Goal: Navigation & Orientation: Find specific page/section

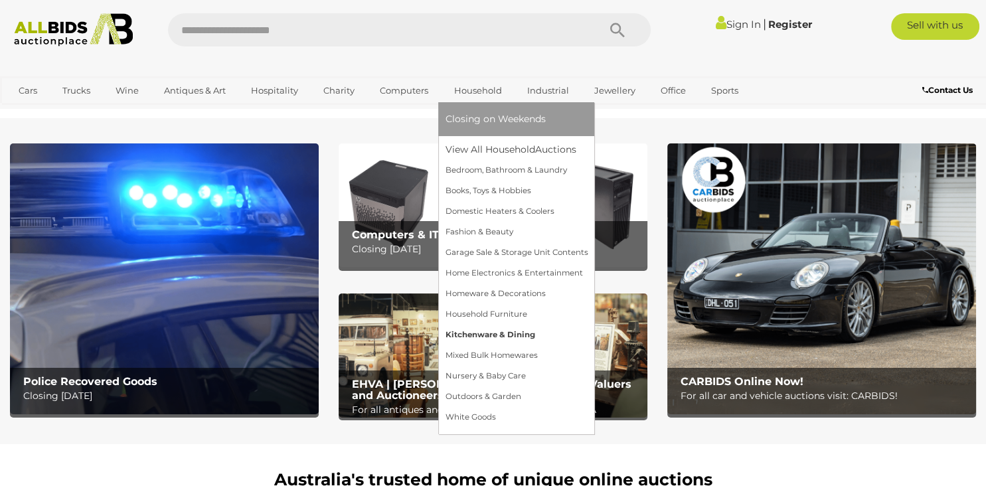
click at [486, 335] on link "Kitchenware & Dining" at bounding box center [516, 335] width 143 height 21
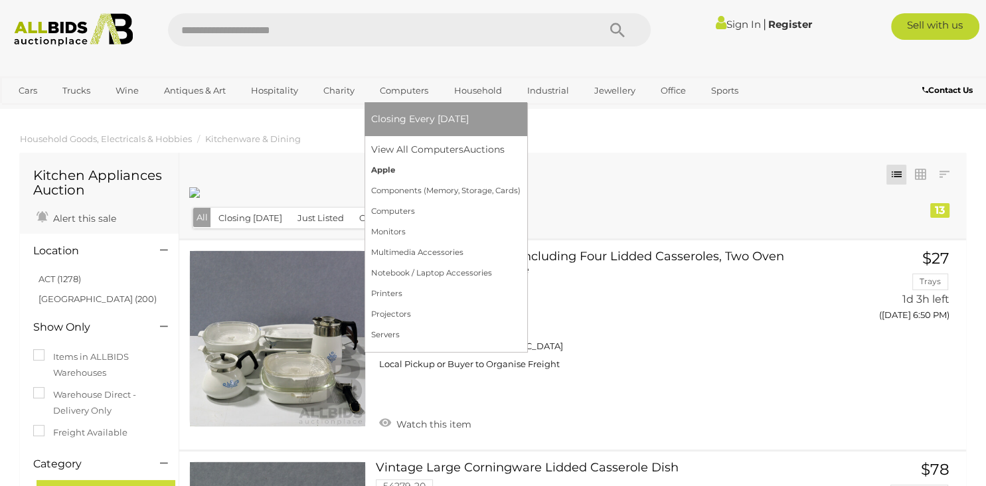
click at [386, 168] on link "Apple" at bounding box center [445, 170] width 149 height 21
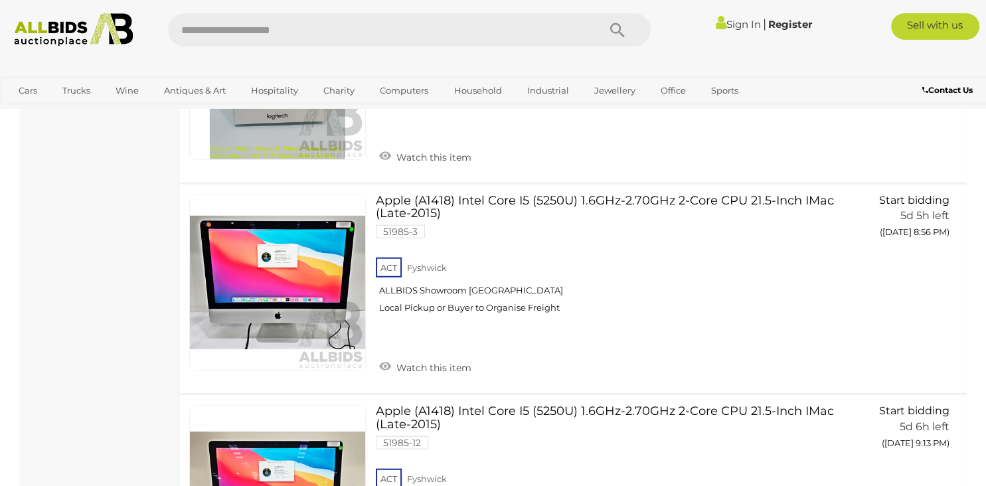
scroll to position [3175, 0]
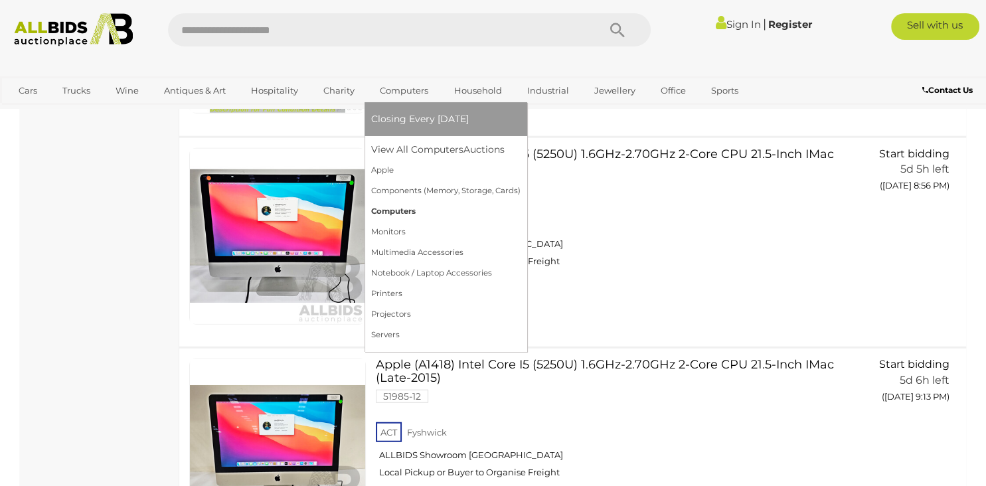
click at [403, 213] on link "Computers" at bounding box center [445, 211] width 149 height 21
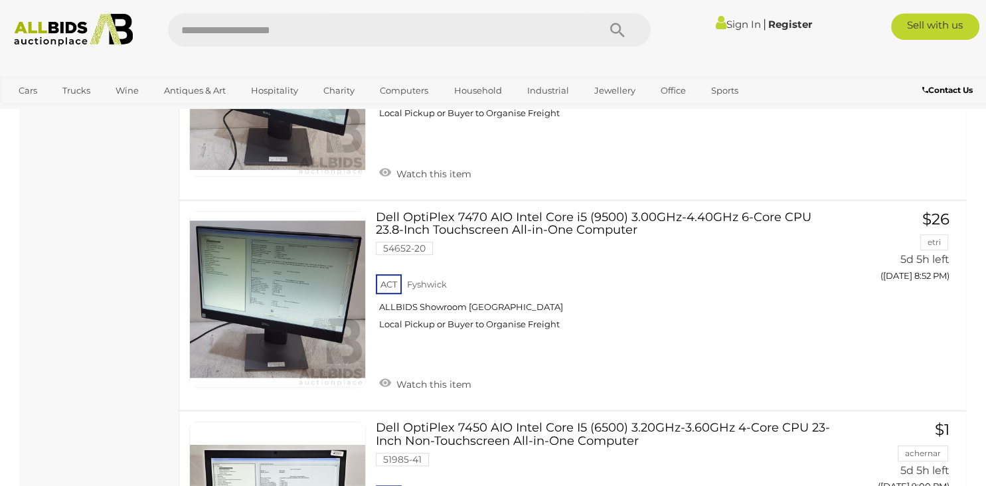
scroll to position [5682, 0]
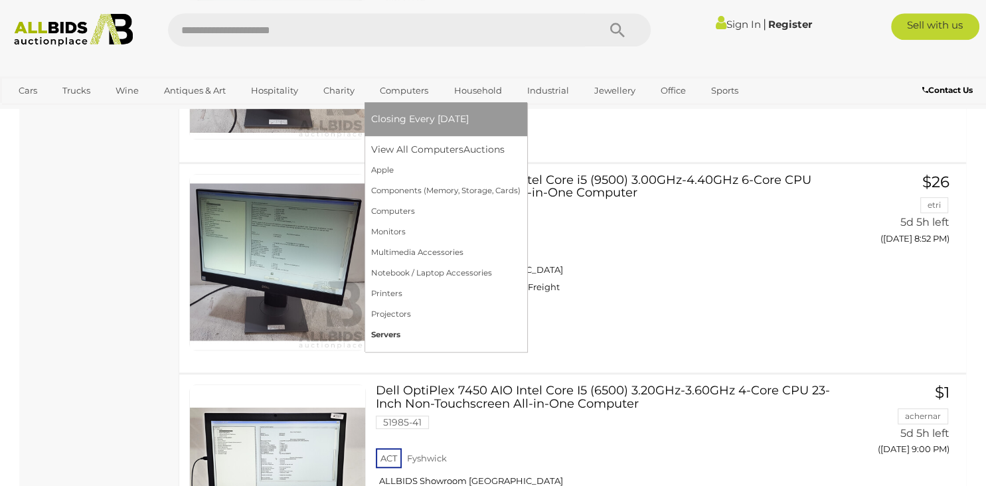
click at [387, 332] on link "Servers" at bounding box center [445, 335] width 149 height 21
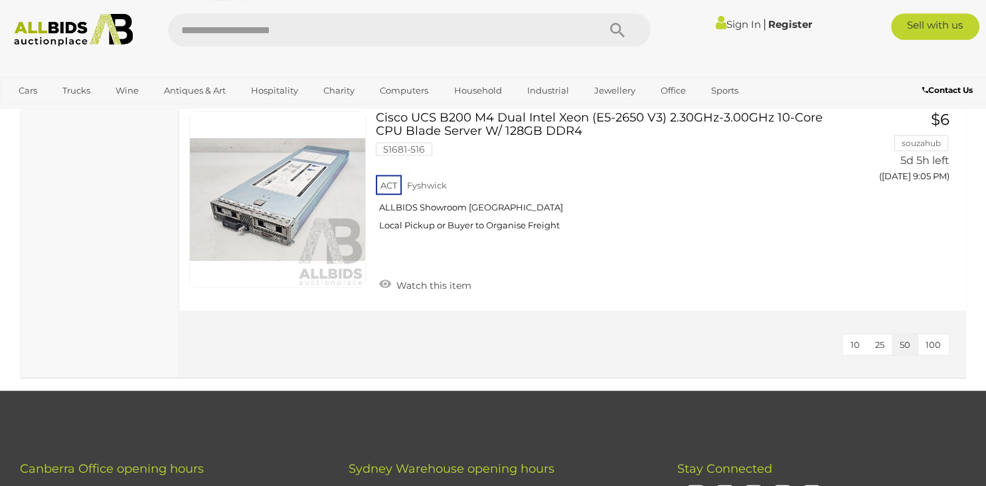
scroll to position [2822, 0]
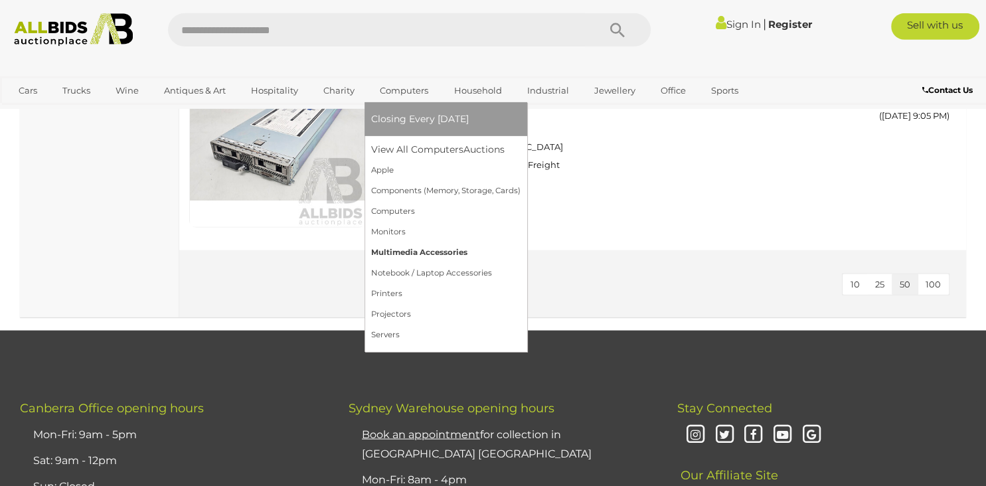
click at [407, 251] on link "Multimedia Accessories" at bounding box center [445, 252] width 149 height 21
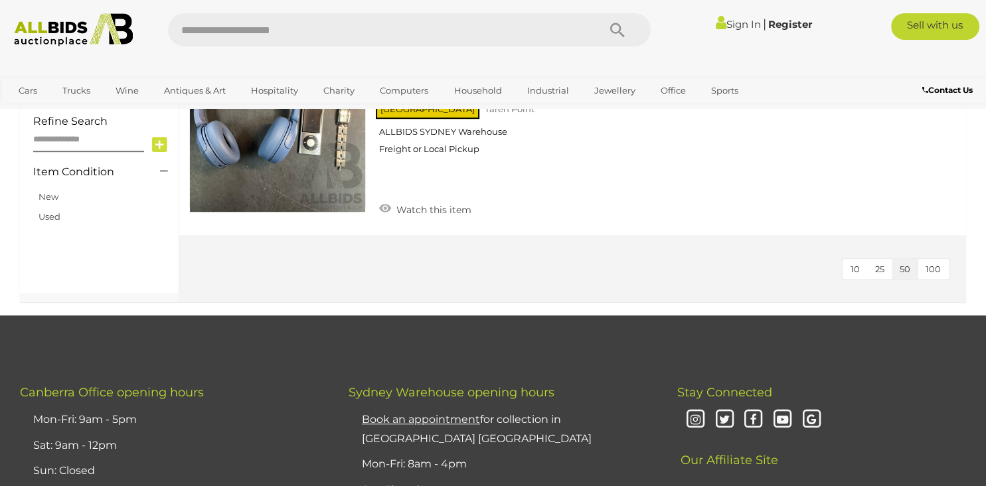
scroll to position [705, 0]
